Goal: Information Seeking & Learning: Learn about a topic

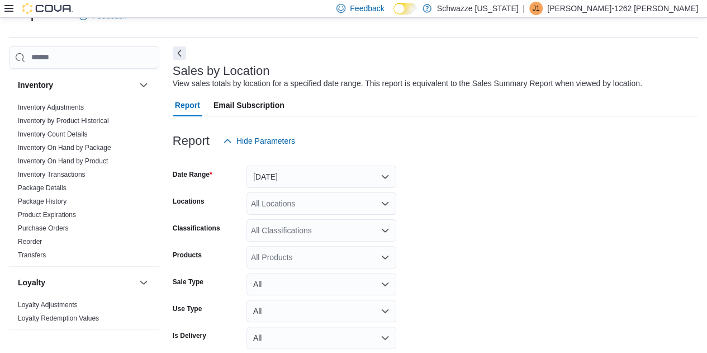
scroll to position [328, 0]
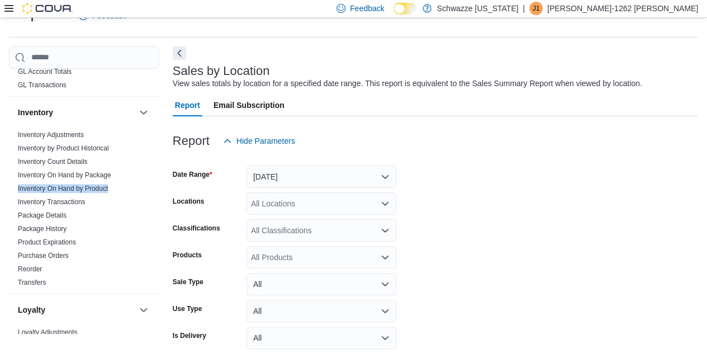
drag, startPoint x: 159, startPoint y: 168, endPoint x: 157, endPoint y: 177, distance: 9.1
click at [157, 177] on div "Cash Management Cash Management Cash Out Details Compliance OCS Transaction Sub…" at bounding box center [84, 201] width 150 height 264
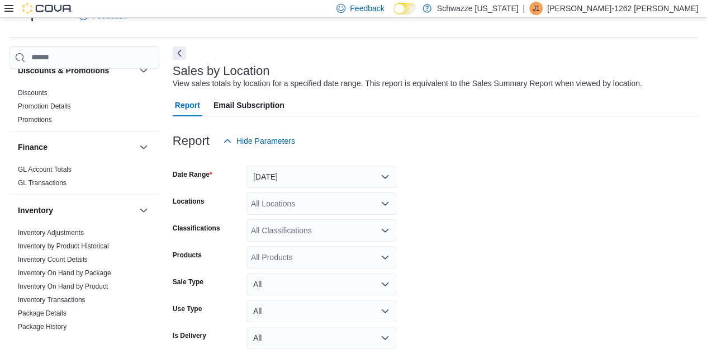
scroll to position [181, 0]
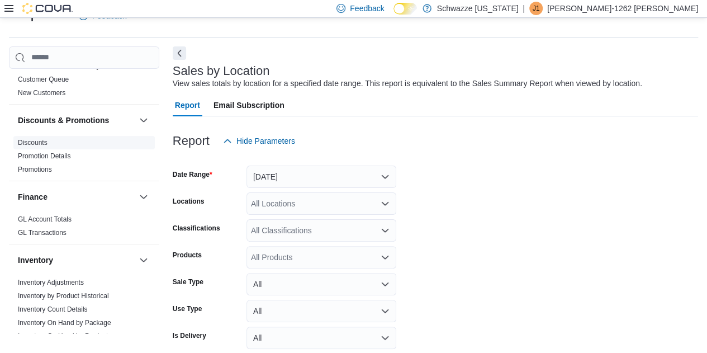
click at [40, 143] on link "Discounts" at bounding box center [33, 143] width 30 height 8
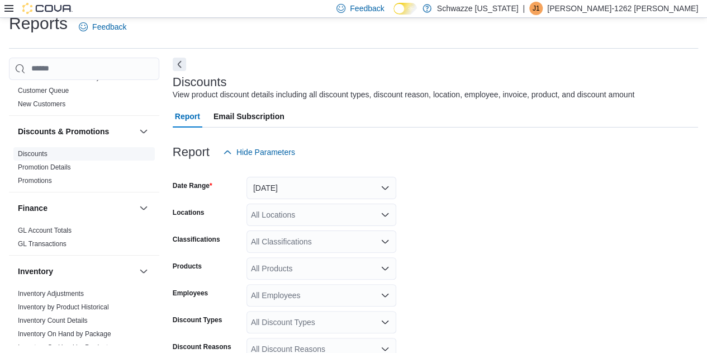
scroll to position [26, 0]
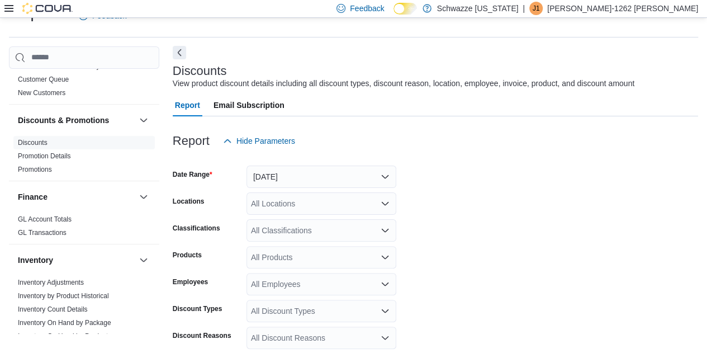
click at [183, 56] on button "Next" at bounding box center [179, 52] width 13 height 13
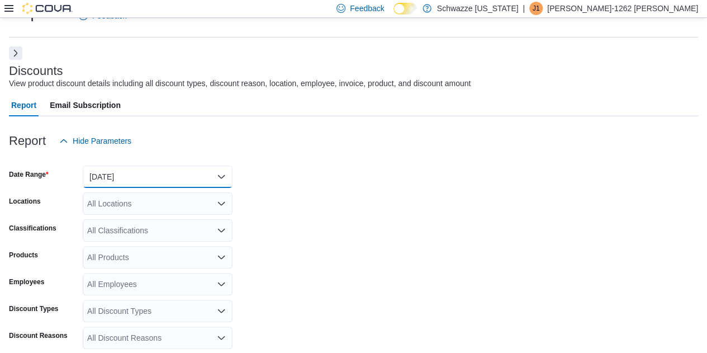
click at [224, 184] on button "[DATE]" at bounding box center [158, 176] width 150 height 22
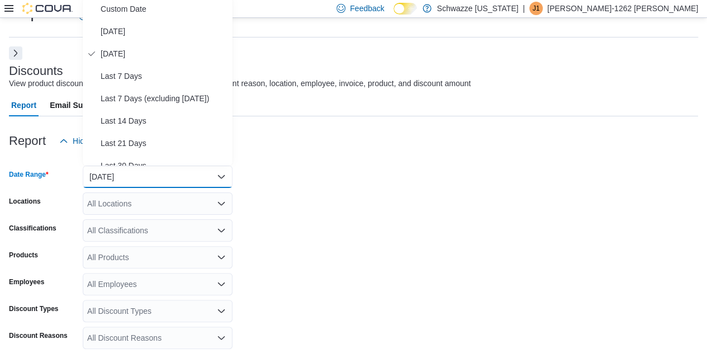
scroll to position [23, 0]
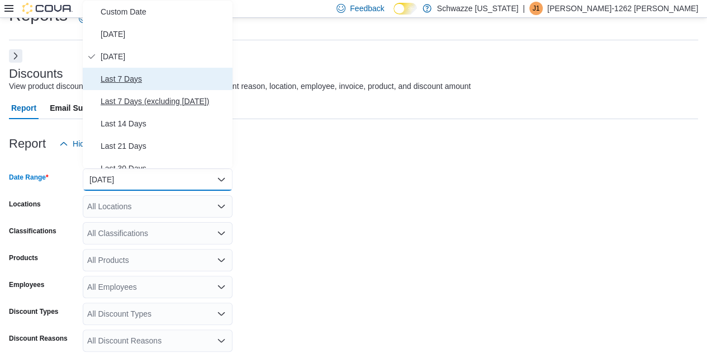
drag, startPoint x: 226, startPoint y: 82, endPoint x: 226, endPoint y: 96, distance: 13.4
click at [226, 96] on div "Custom Date [DATE] [DATE] Last 7 Days Last 7 Days (excluding [DATE]) Last 14 Da…" at bounding box center [158, 85] width 150 height 168
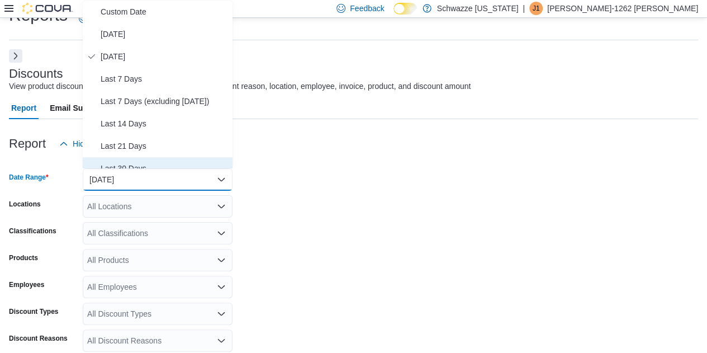
click at [136, 164] on span "Last 30 Days" at bounding box center [164, 168] width 127 height 13
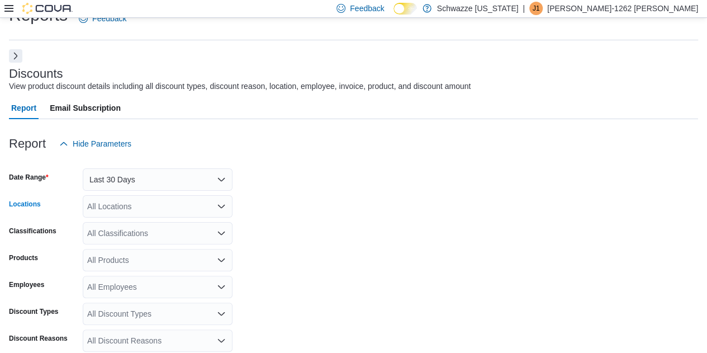
click at [191, 208] on div "All Locations" at bounding box center [158, 206] width 150 height 22
type input "****"
click at [166, 223] on span "RGO20 Bernalillo" at bounding box center [142, 225] width 61 height 11
click at [277, 204] on form "Date Range Last 30 Days Locations RGO20 Bernalillo Classifications All Classifi…" at bounding box center [353, 309] width 689 height 309
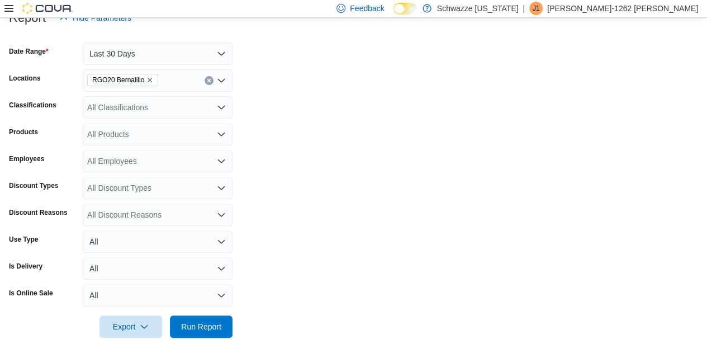
scroll to position [155, 0]
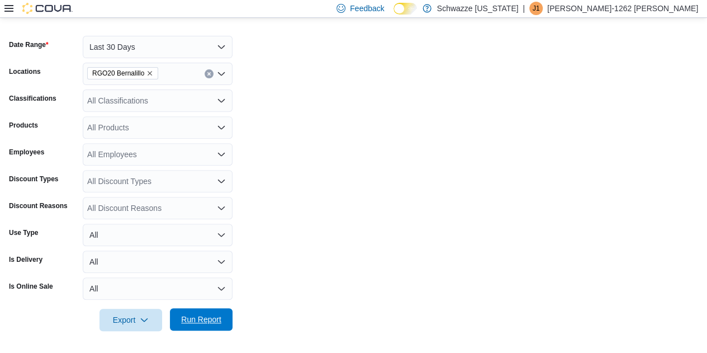
click at [202, 321] on span "Run Report" at bounding box center [201, 319] width 40 height 11
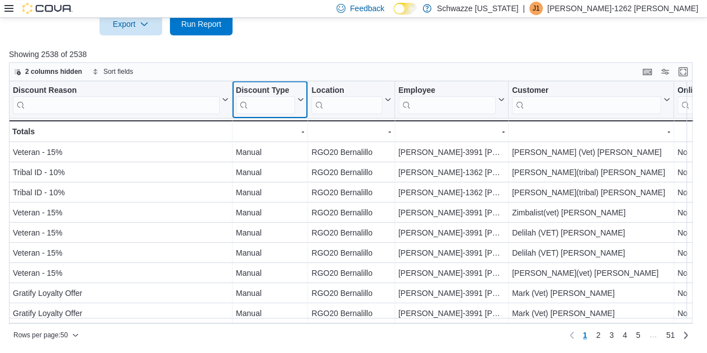
click at [301, 96] on icon at bounding box center [299, 99] width 9 height 7
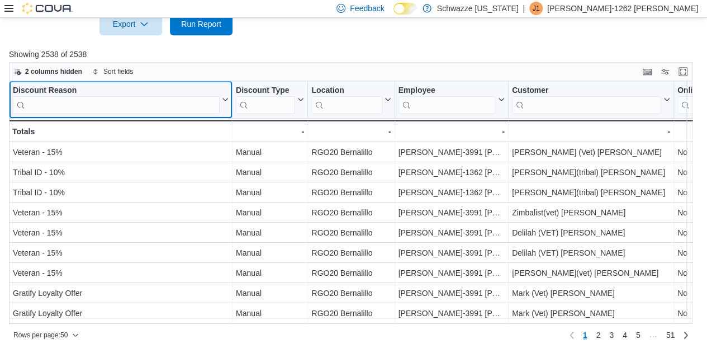
click at [226, 100] on icon at bounding box center [224, 99] width 9 height 7
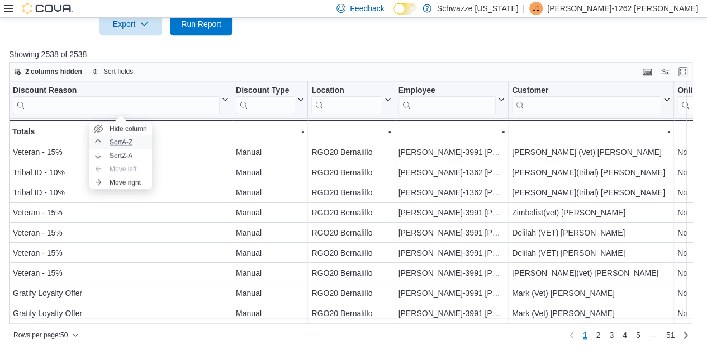
click at [130, 144] on span "Sort A-Z" at bounding box center [121, 141] width 23 height 9
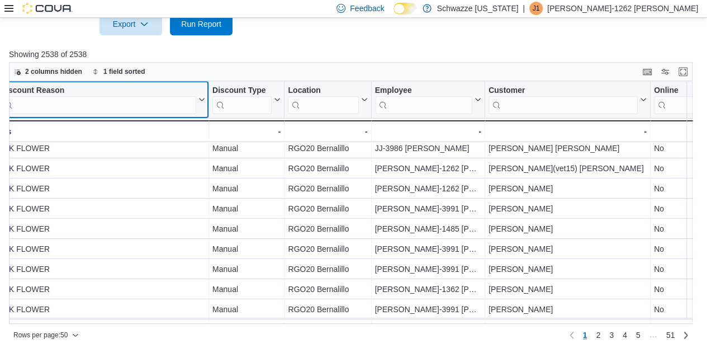
scroll to position [107, 23]
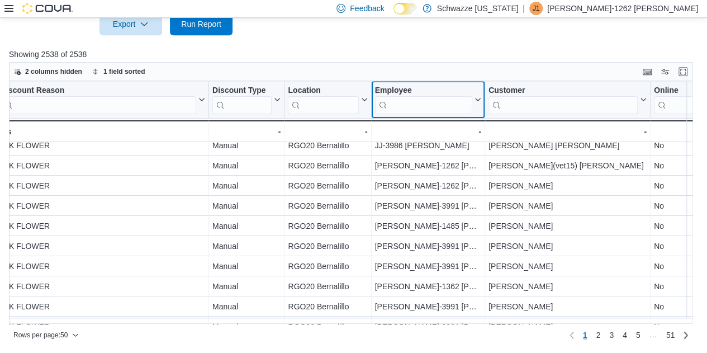
click at [476, 99] on icon at bounding box center [476, 99] width 9 height 7
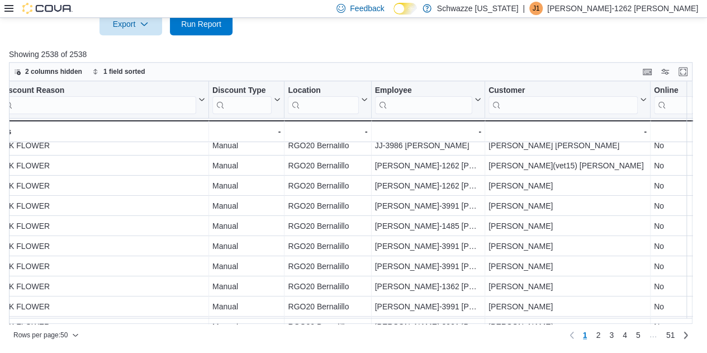
click at [462, 79] on div "2 columns hidden 1 field sorted" at bounding box center [351, 71] width 684 height 19
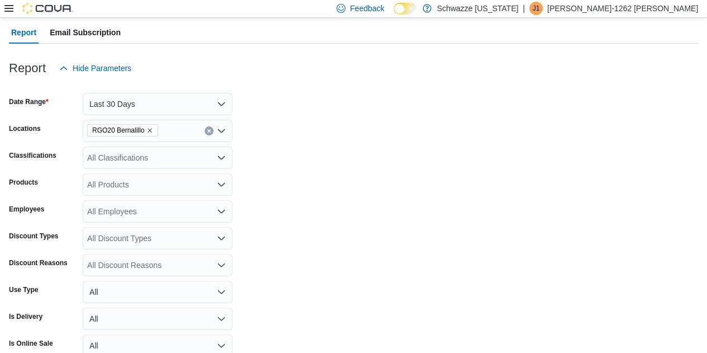
scroll to position [98, 0]
click at [136, 208] on div "All Employees" at bounding box center [158, 212] width 150 height 22
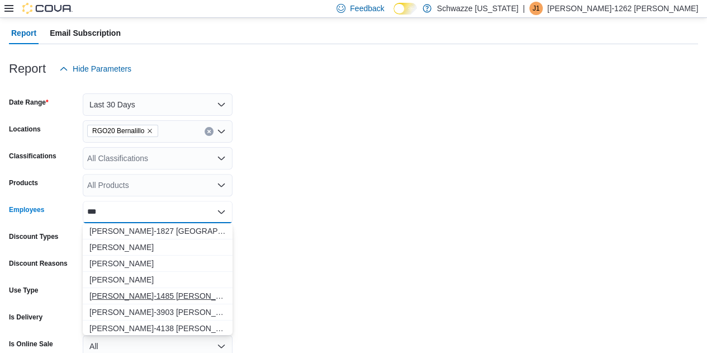
type input "***"
click at [120, 293] on span "[PERSON_NAME]-1485 [PERSON_NAME]" at bounding box center [157, 295] width 136 height 11
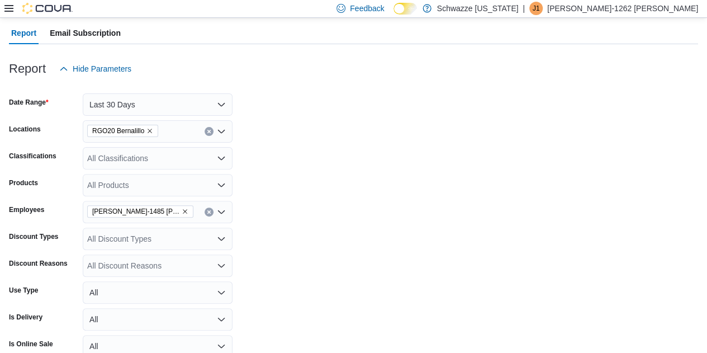
click at [320, 206] on form "Date Range Last 30 Days Locations RGO20 Bernalillo Classifications All Classifi…" at bounding box center [353, 234] width 689 height 309
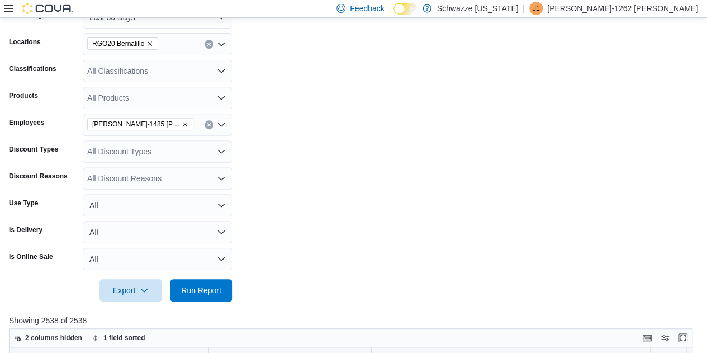
scroll to position [191, 0]
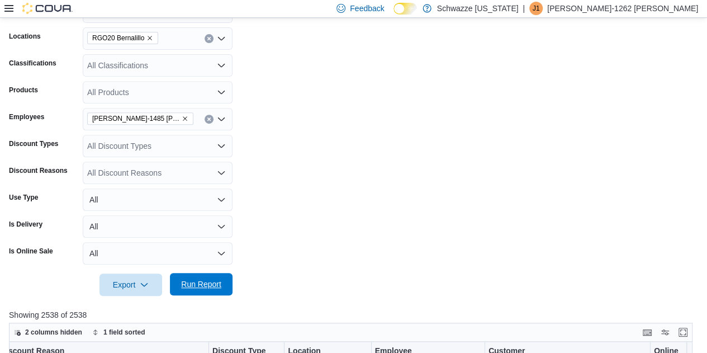
click at [214, 279] on span "Run Report" at bounding box center [201, 283] width 40 height 11
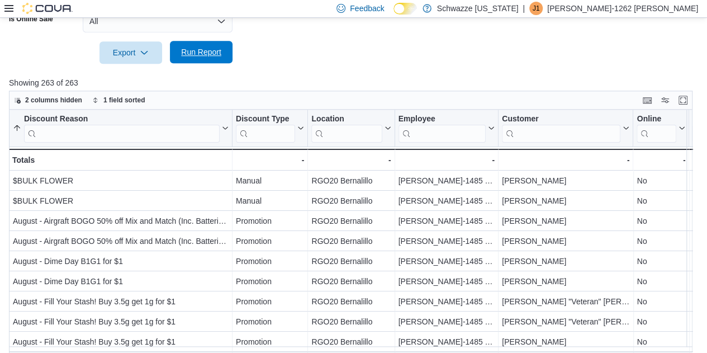
scroll to position [451, 0]
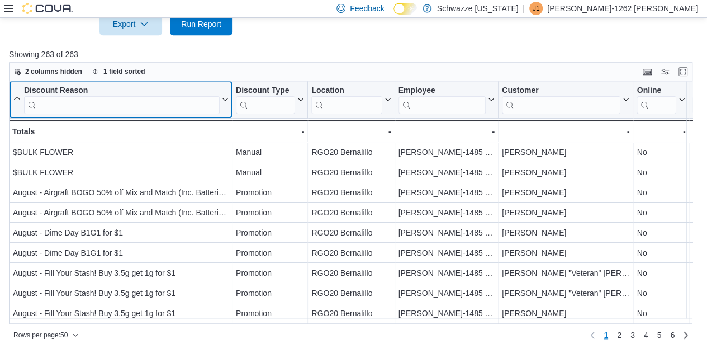
click at [224, 98] on icon at bounding box center [224, 99] width 5 height 3
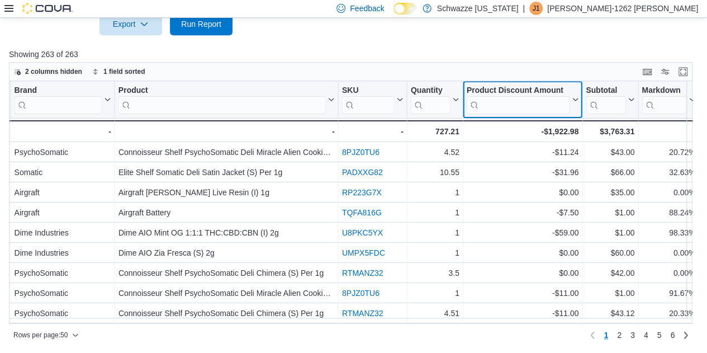
scroll to position [0, 974]
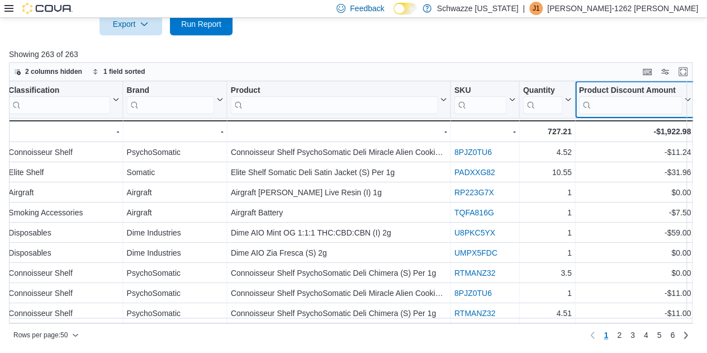
click at [567, 99] on div "Discount Reason Sorted ascending . Click to view column header actions Discount…" at bounding box center [354, 203] width 691 height 244
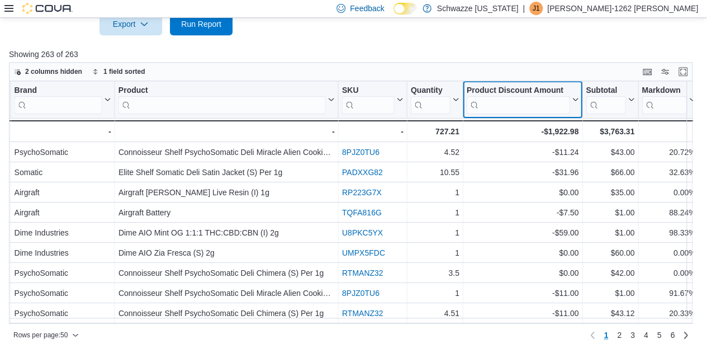
click at [570, 98] on icon at bounding box center [574, 99] width 9 height 7
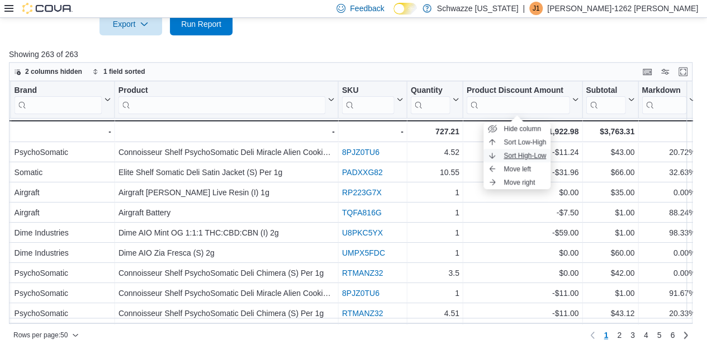
click at [532, 154] on span "Sort High-Low" at bounding box center [525, 155] width 42 height 9
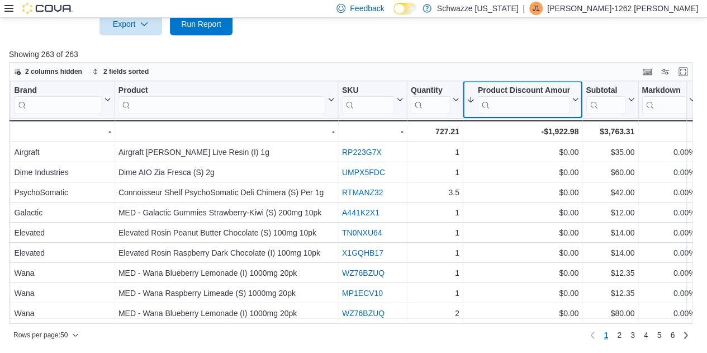
click at [573, 99] on icon at bounding box center [575, 99] width 5 height 3
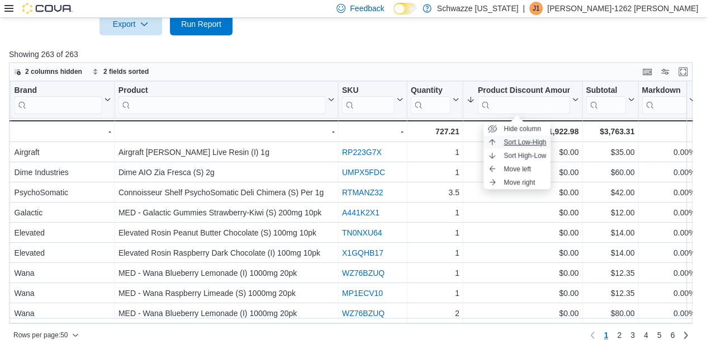
click at [538, 146] on button "Sort Low-High" at bounding box center [516, 141] width 67 height 13
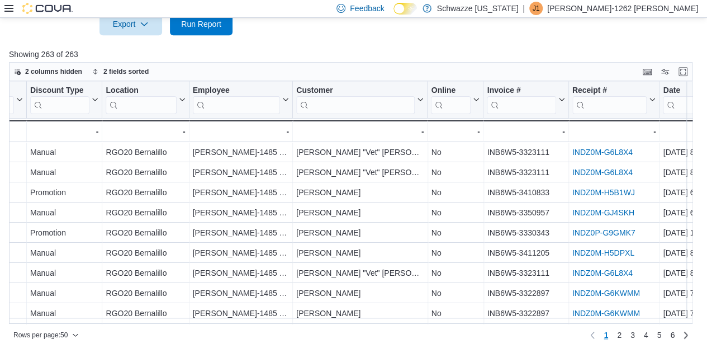
scroll to position [451, 0]
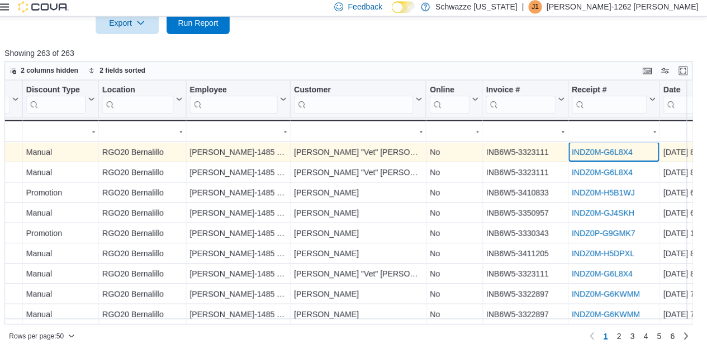
click at [611, 155] on div "INDZ0M-G6L8X4" at bounding box center [614, 151] width 84 height 13
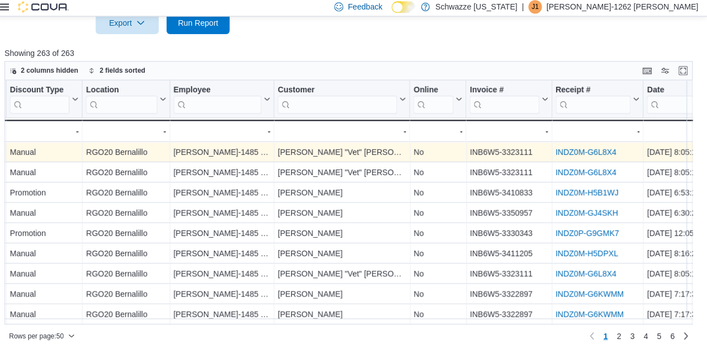
scroll to position [0, 218]
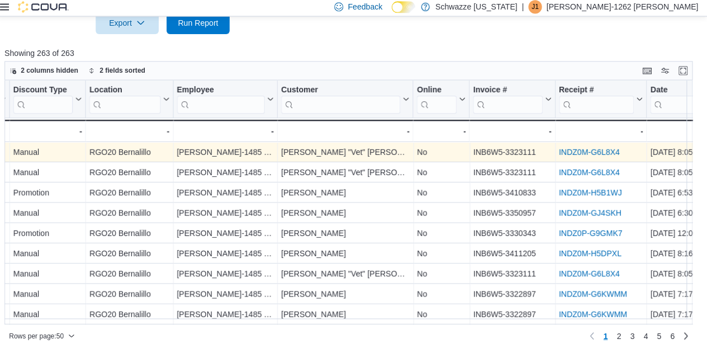
click at [579, 149] on link "INDZ0M-G6L8X4" at bounding box center [590, 152] width 60 height 9
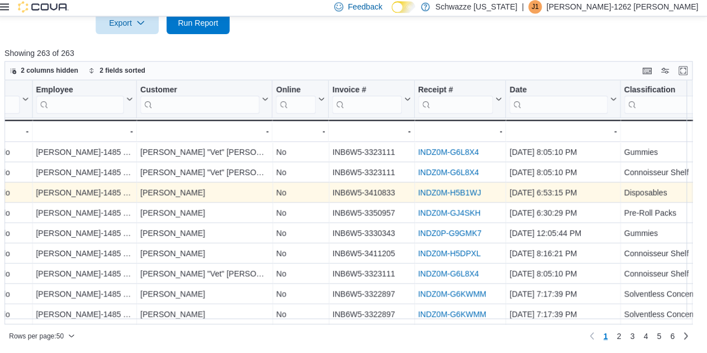
scroll to position [0, 358]
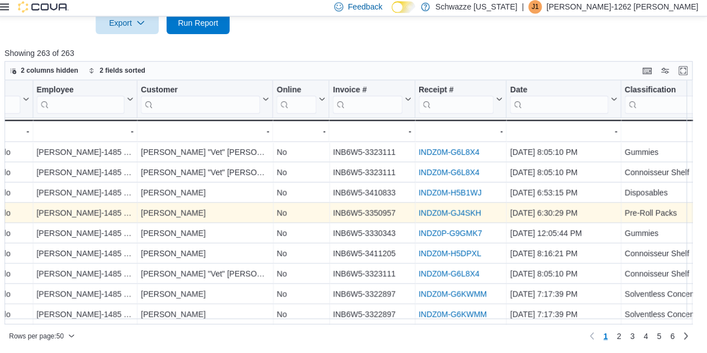
click at [465, 210] on link "INDZ0M-GJ4SKH" at bounding box center [451, 212] width 62 height 9
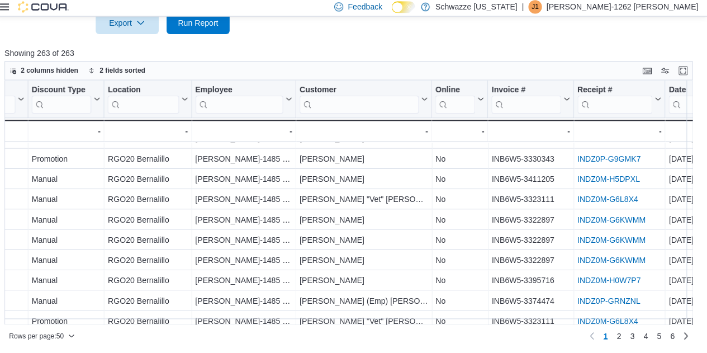
scroll to position [74, 199]
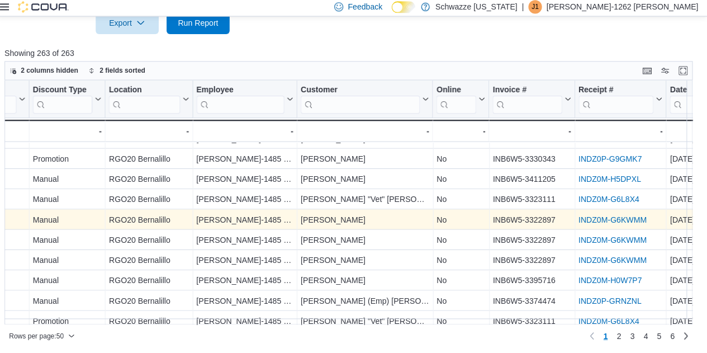
click at [623, 217] on link "INDZ0M-G6KWMM" at bounding box center [613, 219] width 68 height 9
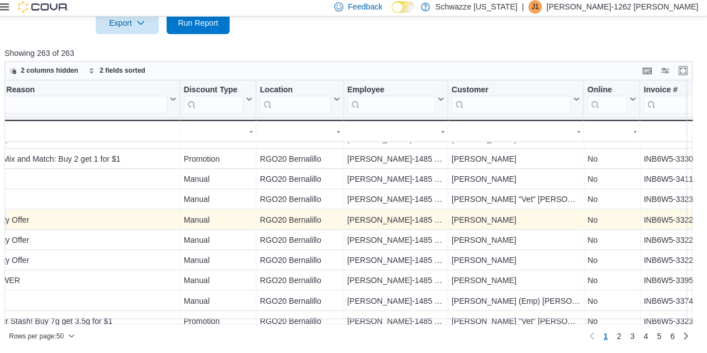
scroll to position [74, 0]
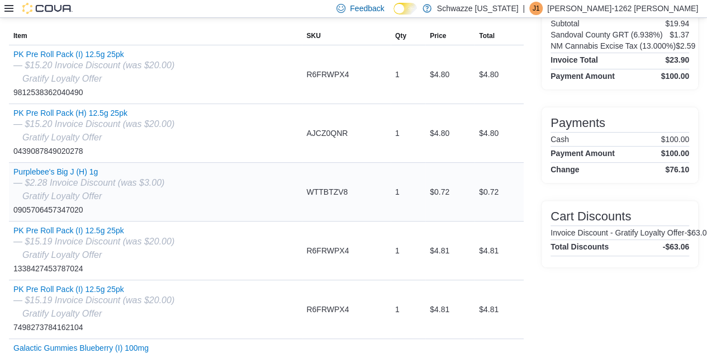
scroll to position [111, 0]
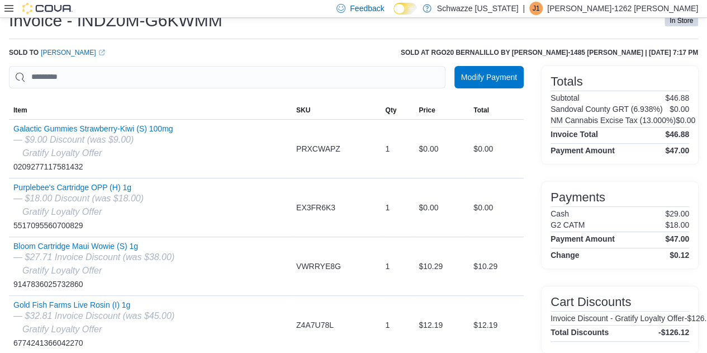
scroll to position [38, 0]
